Goal: Obtain resource: Obtain resource

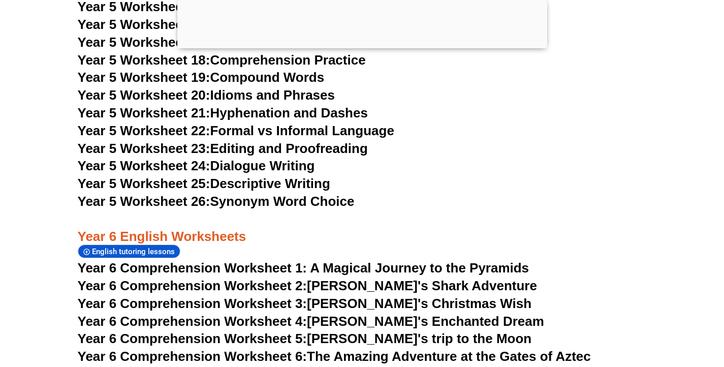
scroll to position [5524, 0]
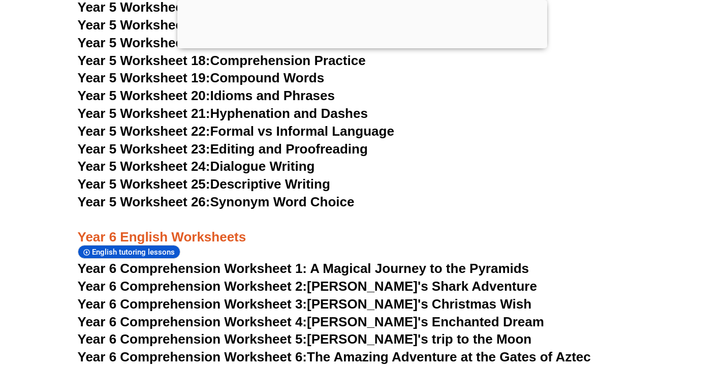
click at [291, 261] on span "Year 6 Comprehension Worksheet 1: A Magical Journey to the Pyramids" at bounding box center [304, 268] width 452 height 15
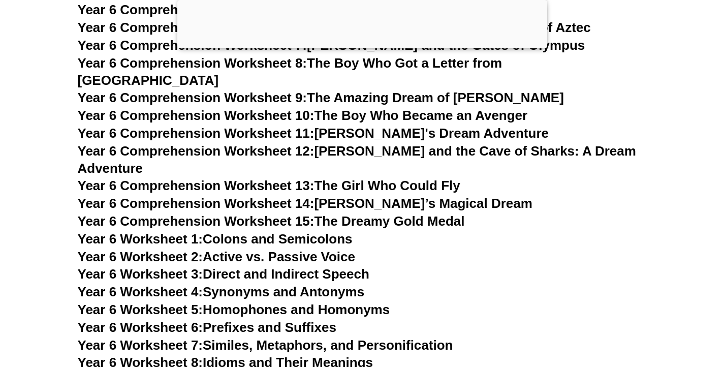
scroll to position [5855, 0]
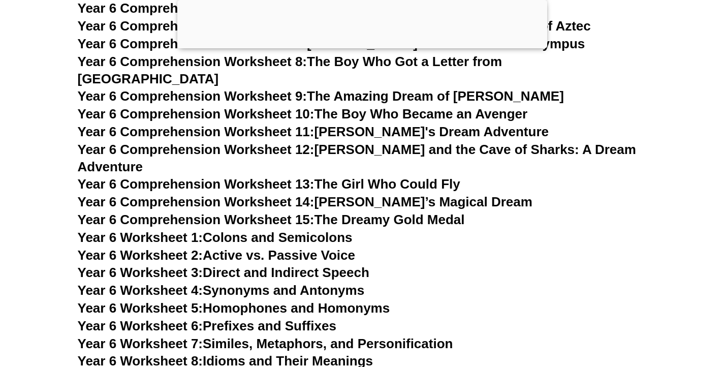
click at [255, 230] on link "Year 6 Worksheet 1: Colons and Semicolons" at bounding box center [215, 237] width 275 height 15
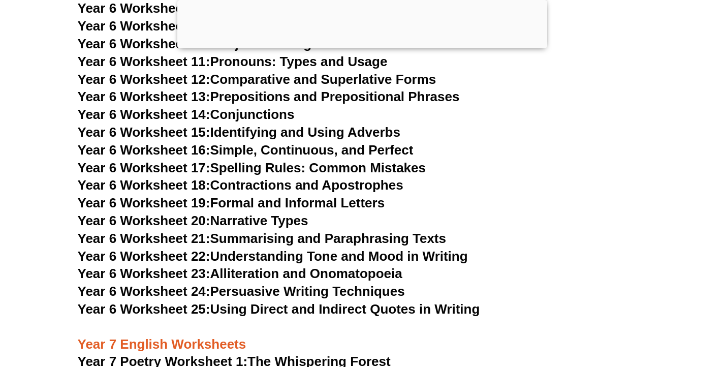
scroll to position [6247, 0]
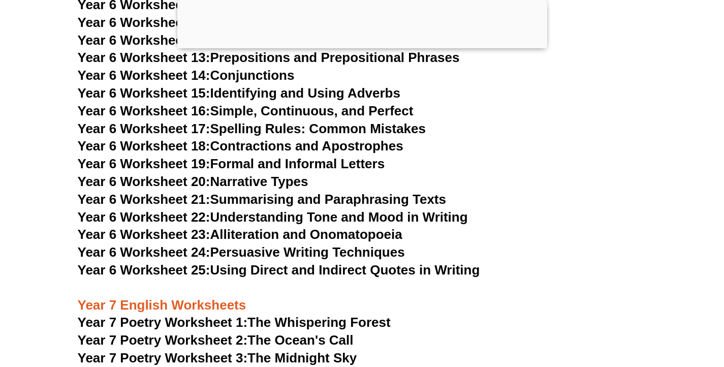
click at [287, 332] on link "Year 7 Poetry Worksheet 2: The Ocean's Call" at bounding box center [216, 339] width 276 height 15
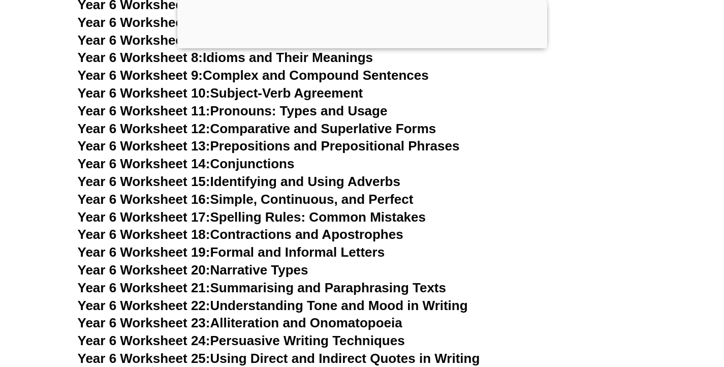
scroll to position [6150, 0]
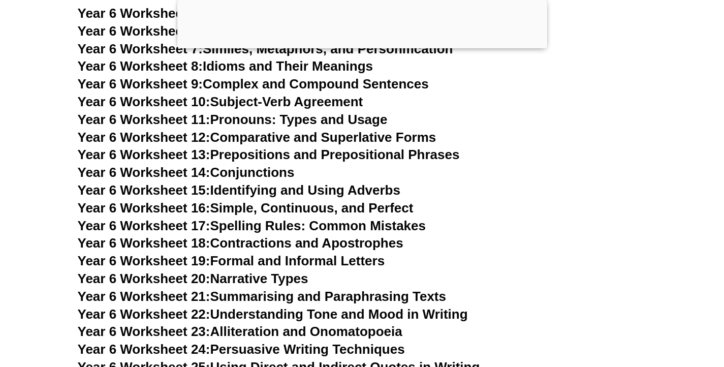
click at [298, 342] on link "Year 6 Worksheet 24: Persuasive Writing Techniques" at bounding box center [241, 349] width 327 height 15
click at [272, 289] on link "Year 6 Worksheet 21: Summarising and Paraphrasing Texts" at bounding box center [262, 296] width 369 height 15
click at [259, 271] on link "Year 6 Worksheet 20: Narrative Types" at bounding box center [193, 278] width 231 height 15
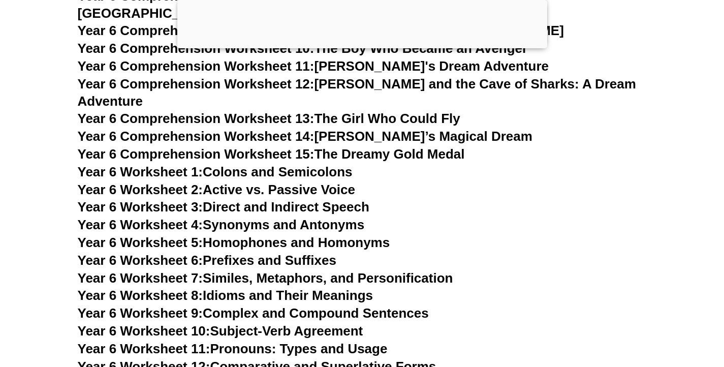
scroll to position [5905, 0]
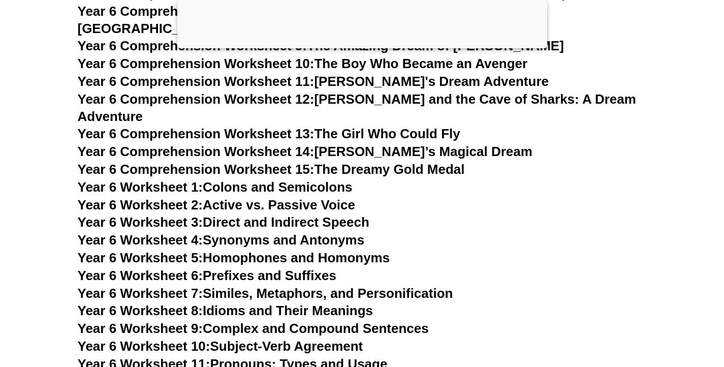
click at [354, 321] on link "Year 6 Worksheet 9: Complex and Compound Sentences" at bounding box center [253, 328] width 351 height 15
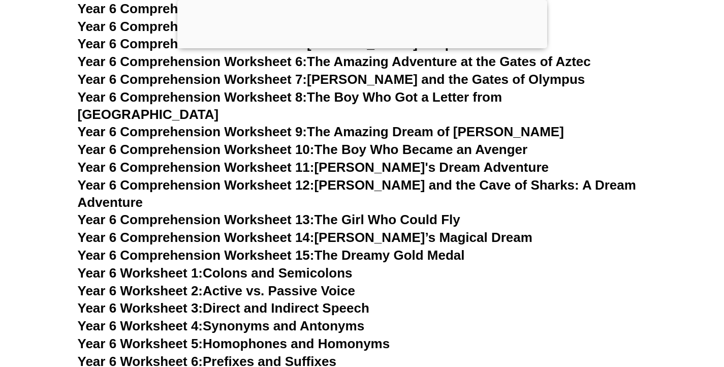
scroll to position [5811, 0]
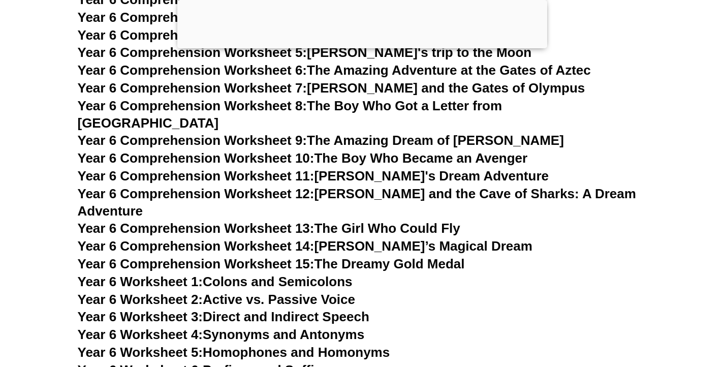
click at [374, 345] on link "Year 6 Worksheet 5: Homophones and Homonyms" at bounding box center [234, 352] width 313 height 15
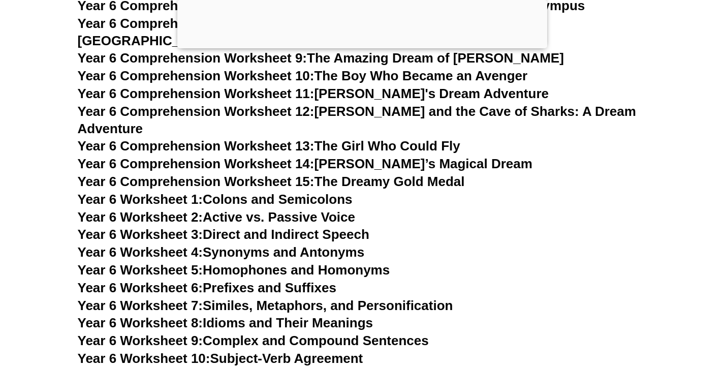
scroll to position [5895, 0]
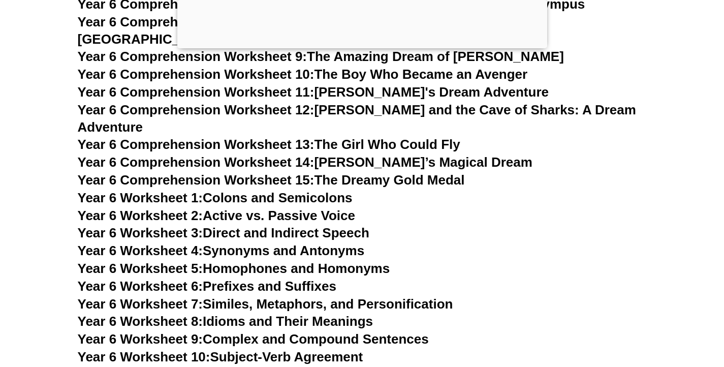
click at [318, 314] on link "Year 6 Worksheet 8: Idioms and Their Meanings" at bounding box center [225, 321] width 295 height 15
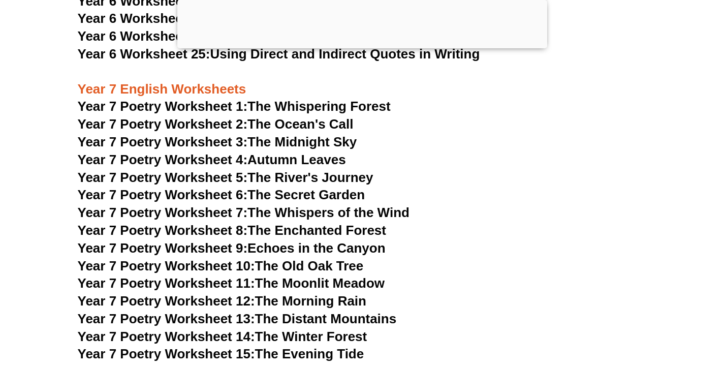
scroll to position [6462, 0]
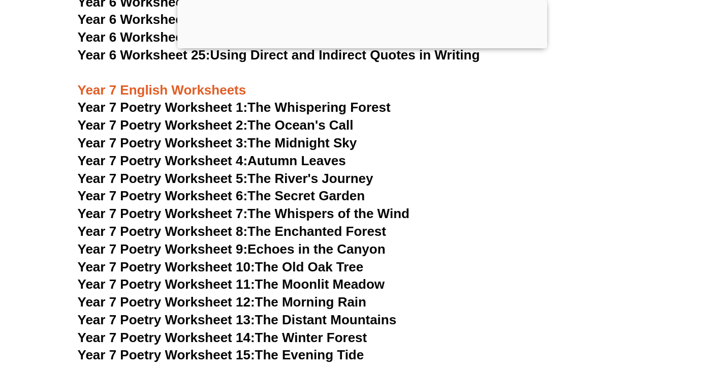
click at [308, 347] on link "Year 7 Poetry Worksheet 15: The Evening Tide" at bounding box center [221, 354] width 287 height 15
